Goal: Information Seeking & Learning: Learn about a topic

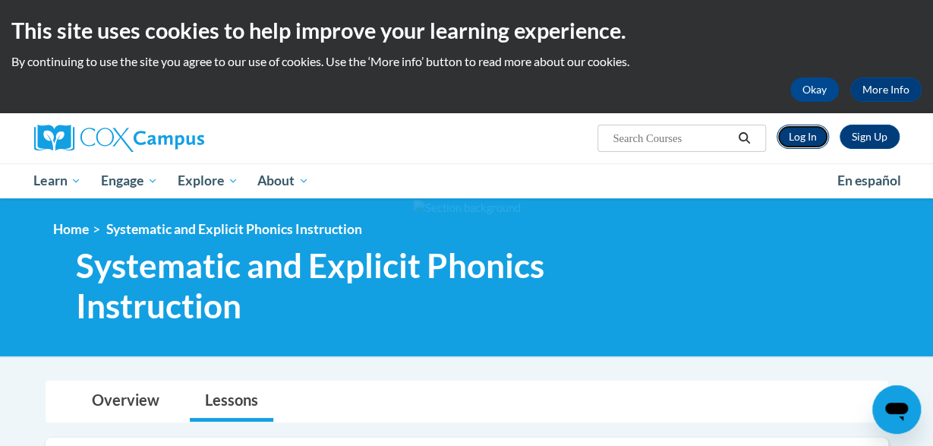
click at [806, 133] on link "Log In" at bounding box center [803, 137] width 52 height 24
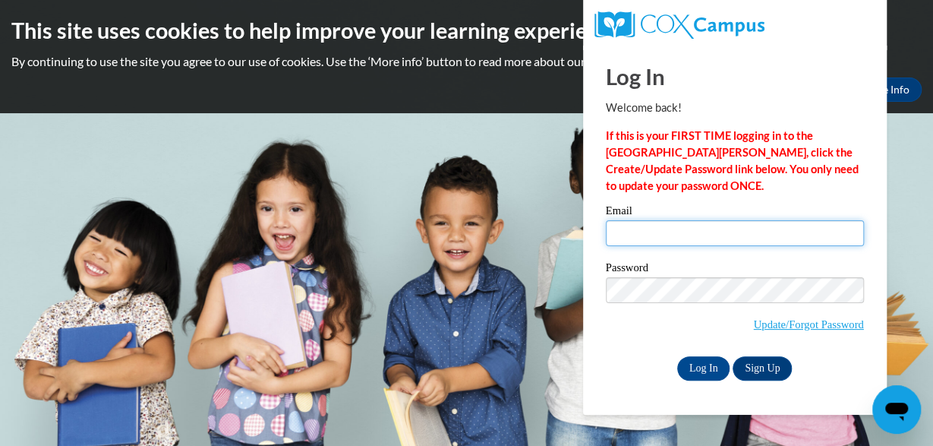
click at [660, 229] on input "Email" at bounding box center [735, 233] width 258 height 26
type input "patriciaudu121@gmail.com"
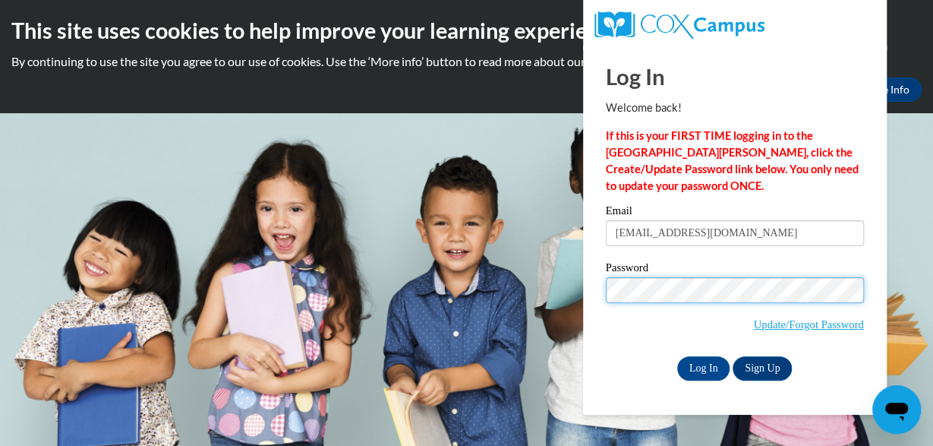
click at [677, 356] on input "Log In" at bounding box center [703, 368] width 53 height 24
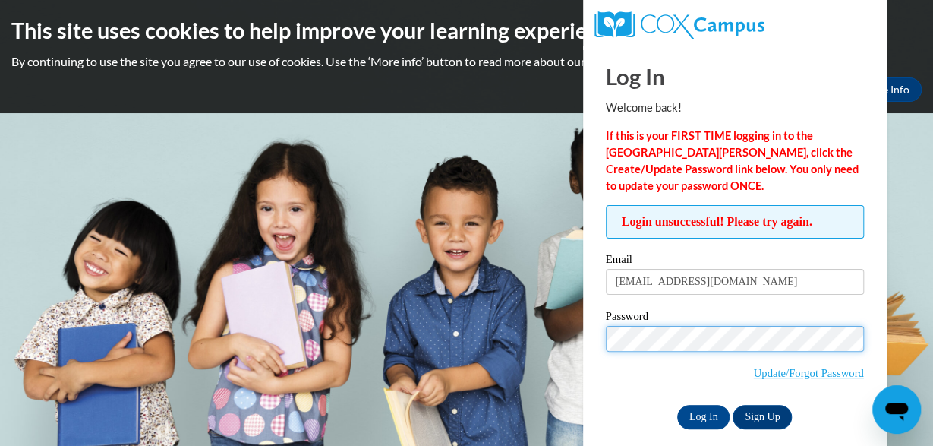
click at [677, 405] on input "Log In" at bounding box center [703, 417] width 53 height 24
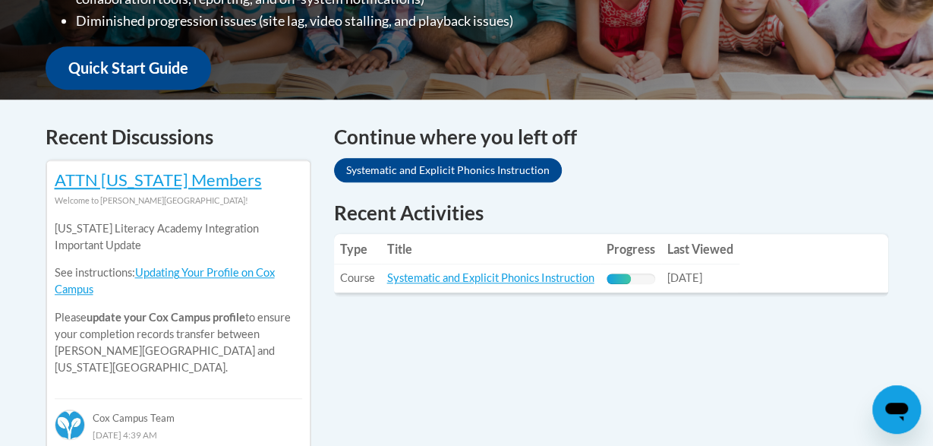
scroll to position [549, 0]
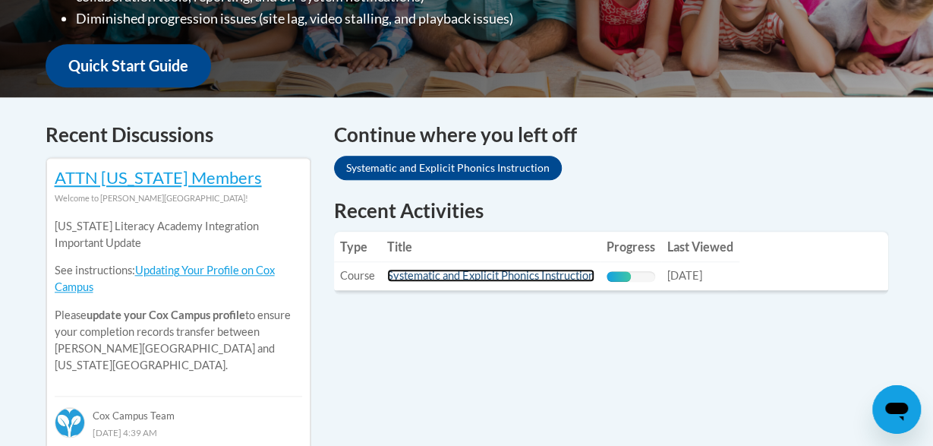
click at [540, 279] on link "Systematic and Explicit Phonics Instruction" at bounding box center [490, 275] width 207 height 13
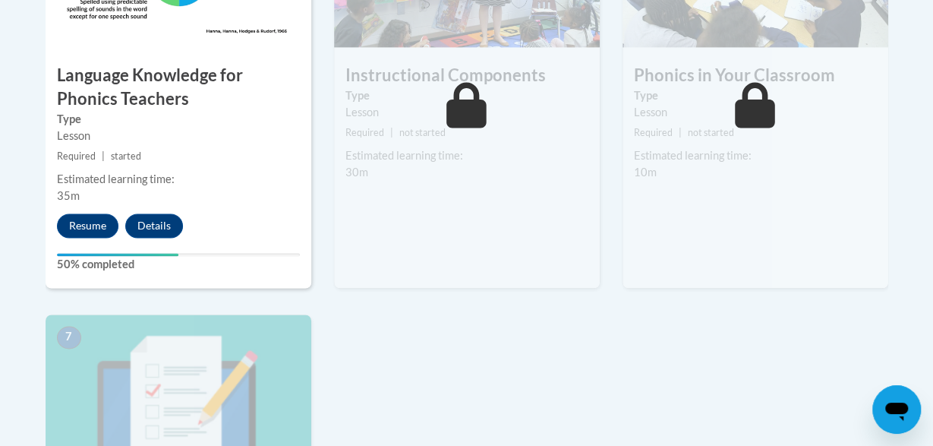
scroll to position [1048, 0]
click at [87, 222] on button "Resume" at bounding box center [87, 226] width 61 height 24
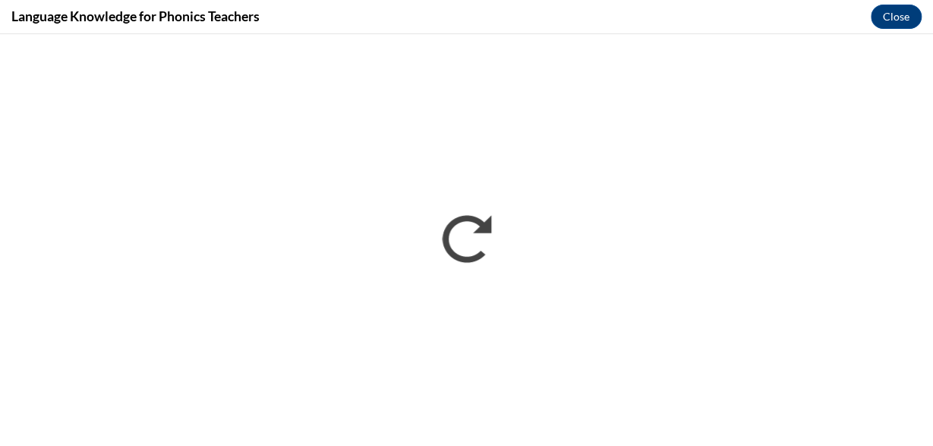
scroll to position [0, 0]
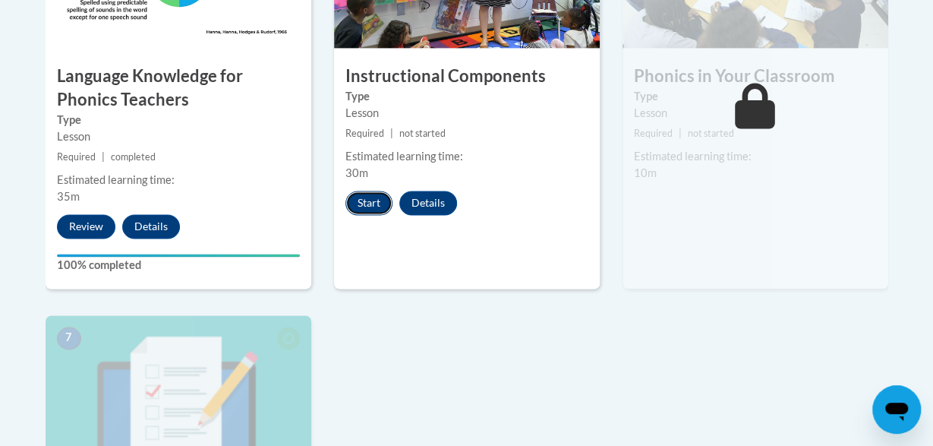
click at [365, 204] on button "Start" at bounding box center [368, 203] width 47 height 24
